Goal: Book appointment/travel/reservation

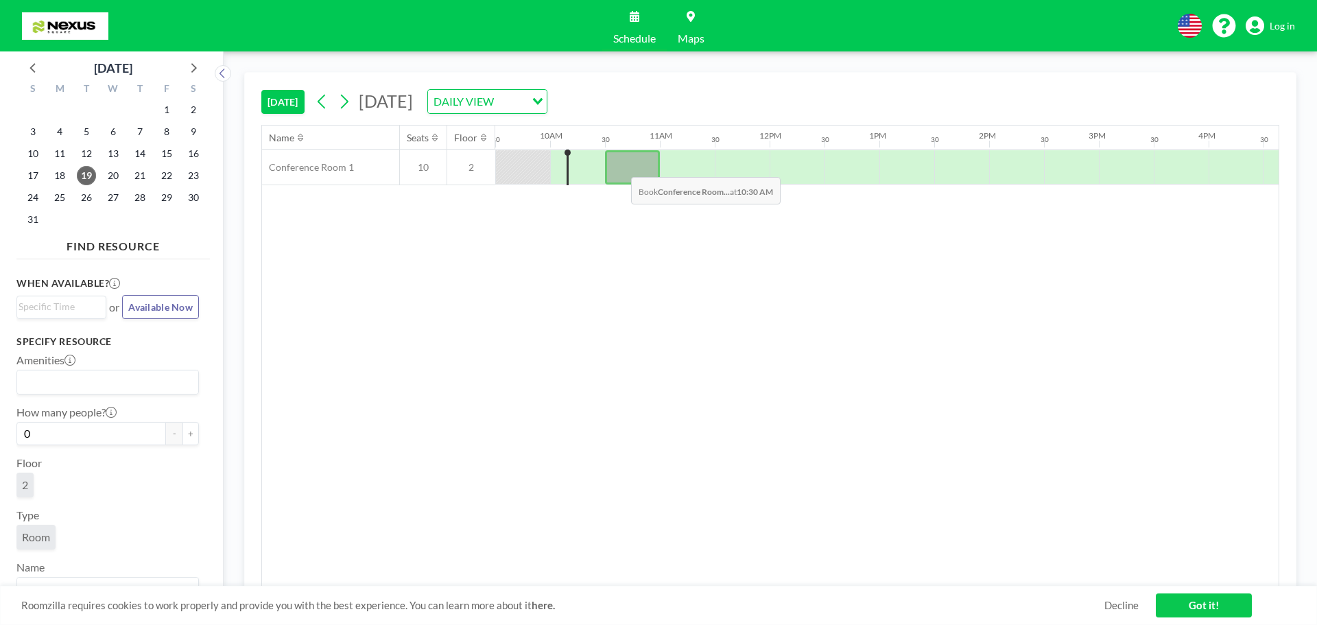
click at [620, 167] on div at bounding box center [632, 167] width 55 height 34
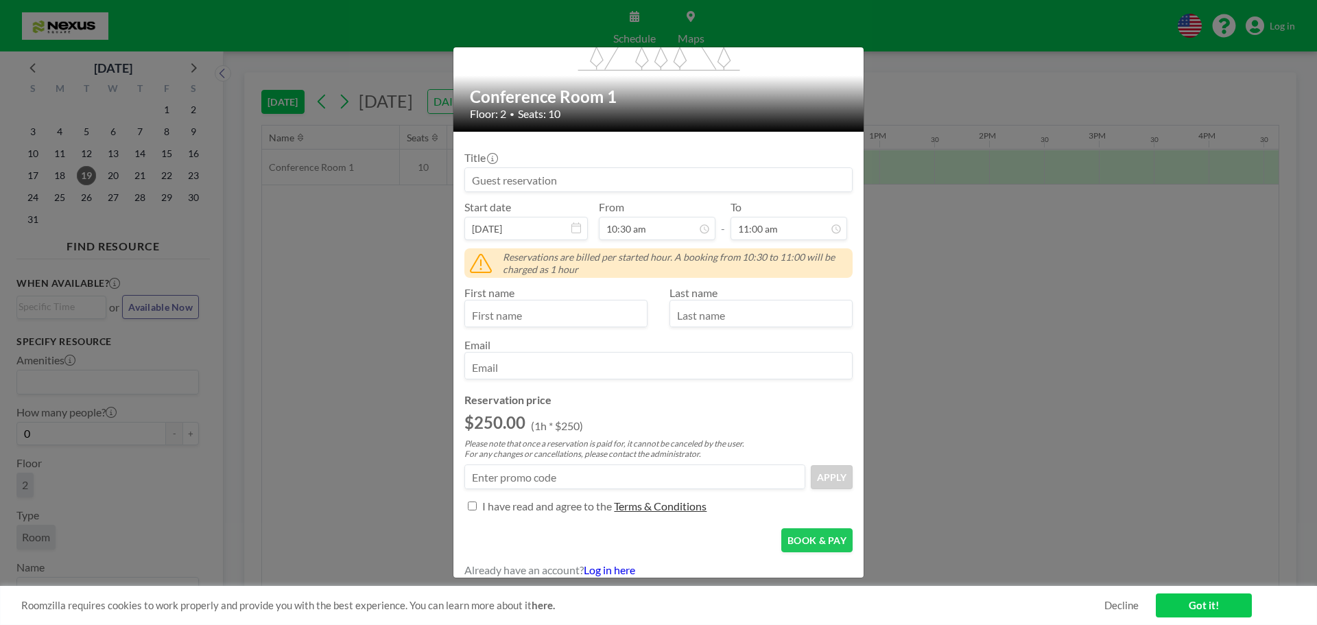
scroll to position [130, 0]
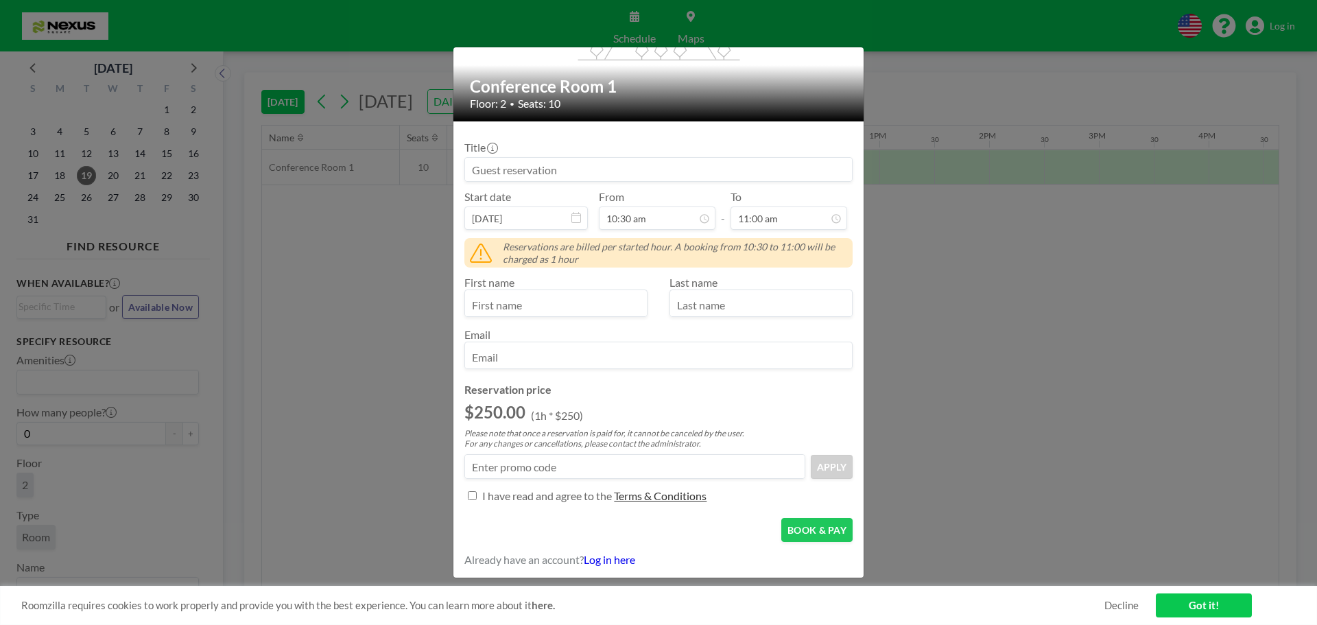
click at [506, 442] on p "Please note that once a reservation is paid for, it cannot be canceled by the u…" at bounding box center [659, 438] width 388 height 21
drag, startPoint x: 506, startPoint y: 442, endPoint x: 513, endPoint y: 434, distance: 10.3
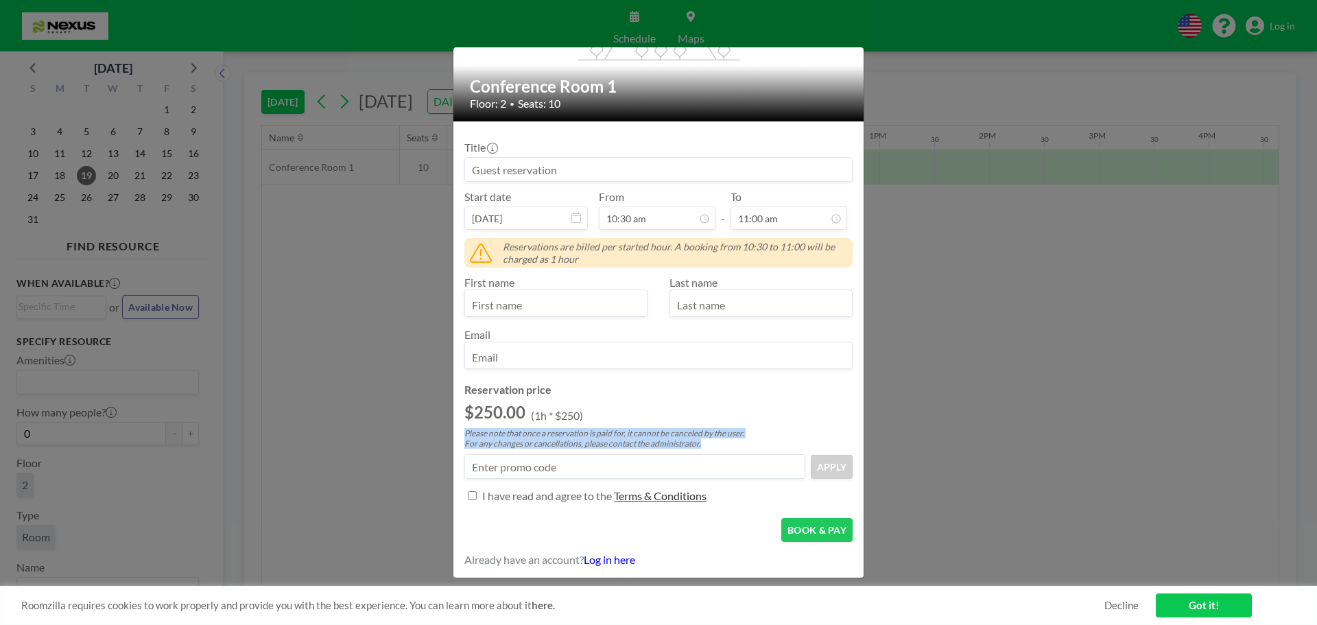
click at [513, 434] on p "Please note that once a reservation is paid for, it cannot be canceled by the u…" at bounding box center [659, 438] width 388 height 21
drag, startPoint x: 513, startPoint y: 434, endPoint x: 507, endPoint y: 445, distance: 12.3
click at [507, 445] on p "Please note that once a reservation is paid for, it cannot be canceled by the u…" at bounding box center [659, 438] width 388 height 21
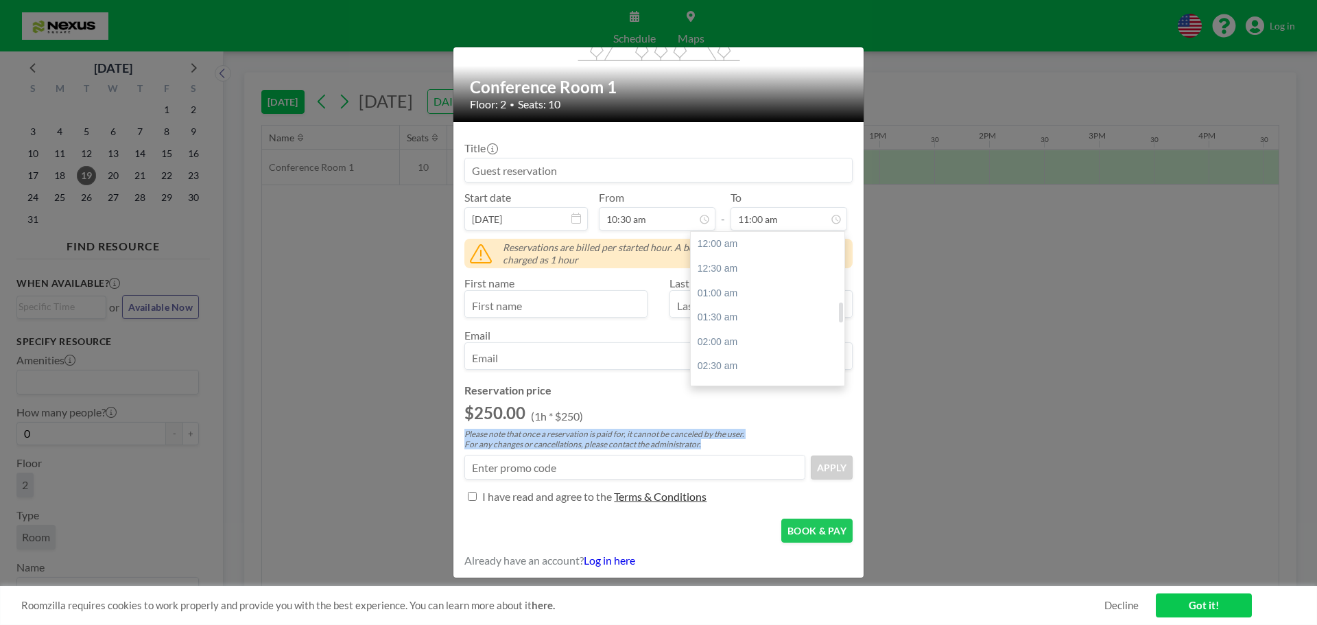
scroll to position [537, 0]
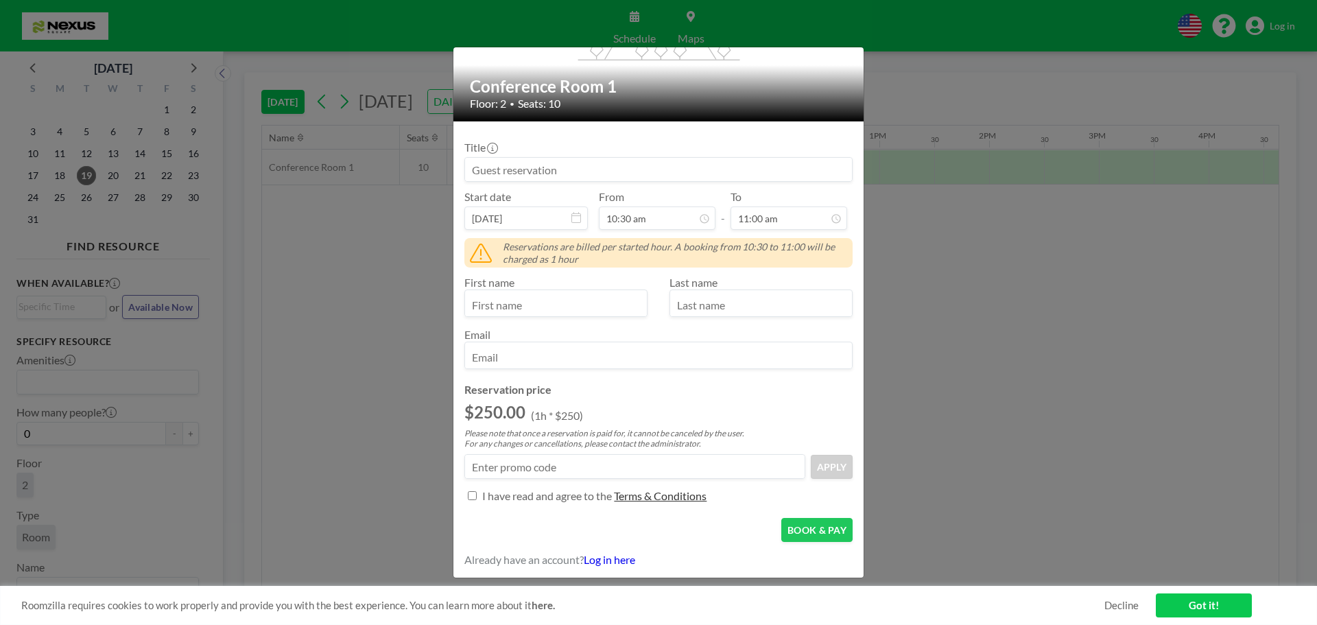
click at [613, 567] on form "Title Start date [DATE] From 10:30 am - To 11:00 am Reservations are billed per…" at bounding box center [659, 349] width 410 height 456
click at [618, 562] on link "Log in here" at bounding box center [609, 559] width 51 height 13
